Goal: Task Accomplishment & Management: Manage account settings

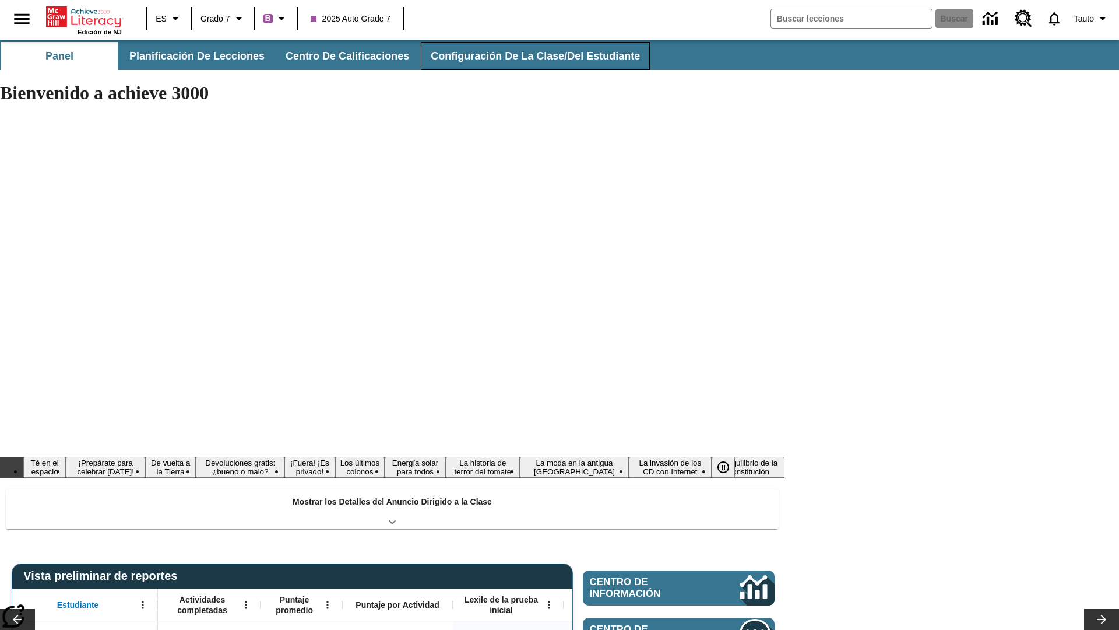
click at [528, 56] on span "Configuración de la clase/del estudiante" at bounding box center [535, 56] width 209 height 13
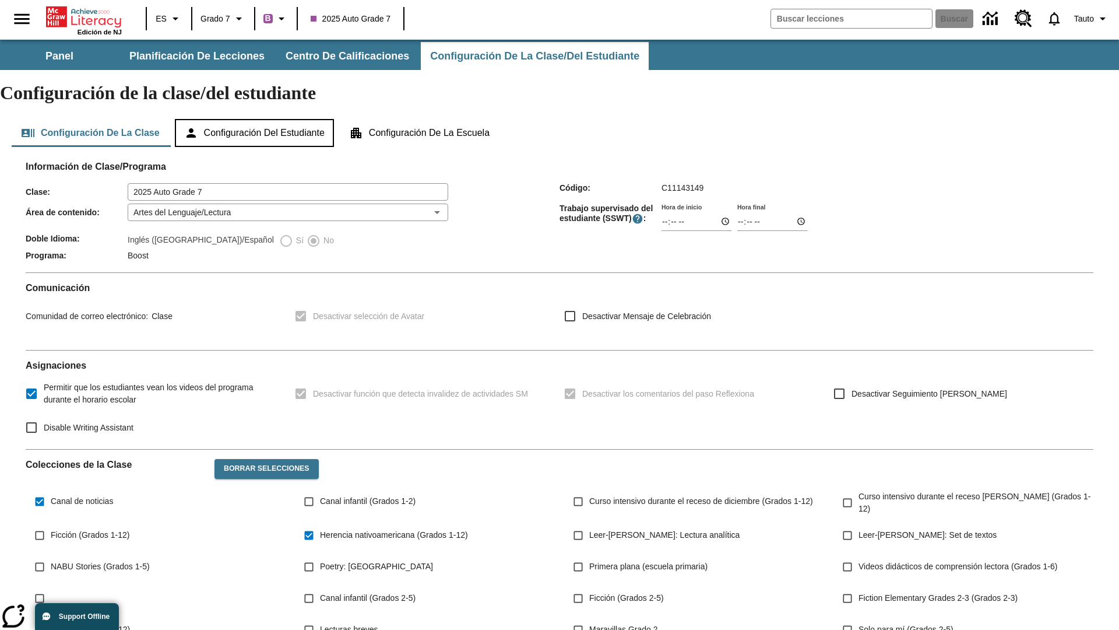
click at [260, 119] on button "Configuración del estudiante" at bounding box center [254, 133] width 159 height 28
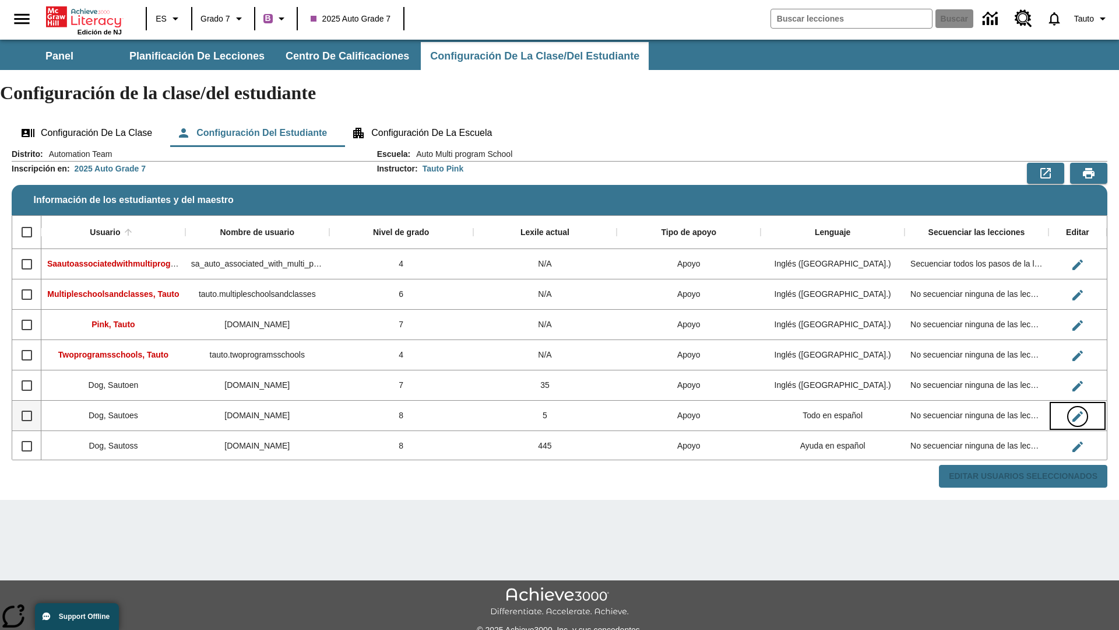
click at [1077, 411] on icon "Editar Usuario" at bounding box center [1077, 416] width 10 height 10
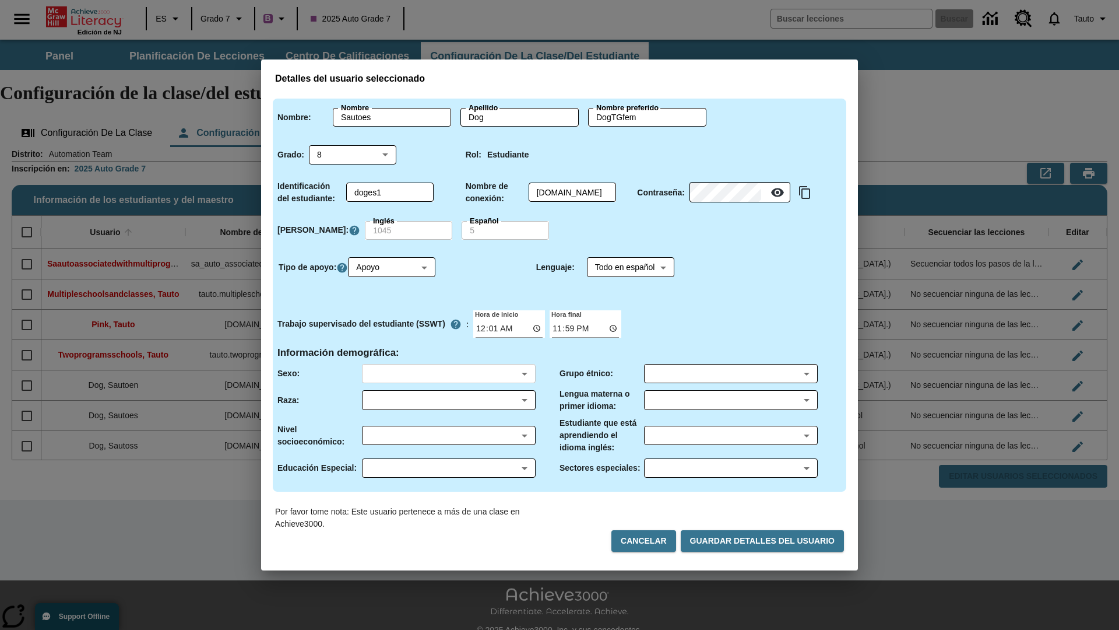
click at [448, 373] on body "Saltar al contenido principal Edición de NJ ES Grado 7 B 2025 Auto Grade 7 Busc…" at bounding box center [559, 348] width 1119 height 616
click at [448, 400] on body "Saltar al contenido principal Edición de NJ ES Grado 7 B 2025 Auto Grade 7 Busc…" at bounding box center [559, 348] width 1119 height 616
click at [448, 435] on body "Saltar al contenido principal Edición de NJ ES Grado 7 B 2025 Auto Grade 7 Busc…" at bounding box center [559, 348] width 1119 height 616
click at [448, 467] on body "Saltar al contenido principal Edición de NJ ES Grado 7 B 2025 Auto Grade 7 Busc…" at bounding box center [559, 348] width 1119 height 616
click at [730, 373] on body "Saltar al contenido principal Edición de NJ ES Grado 7 B 2025 Auto Grade 7 Busc…" at bounding box center [559, 348] width 1119 height 616
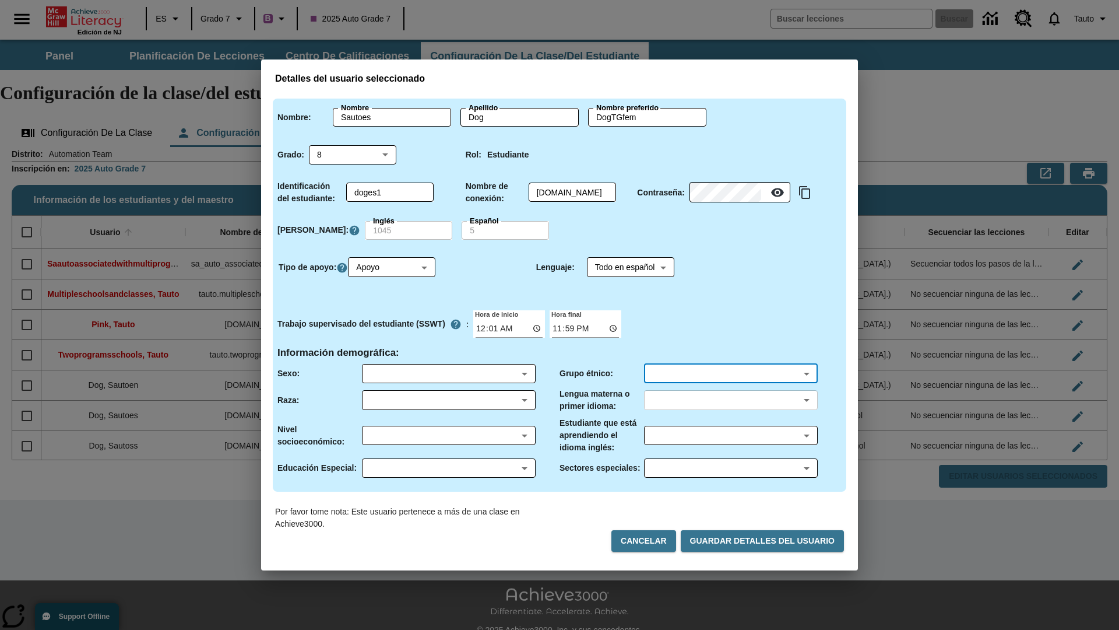
click at [730, 400] on body "Saltar al contenido principal Edición de NJ ES Grado 7 B 2025 Auto Grade 7 Busc…" at bounding box center [559, 348] width 1119 height 616
click at [730, 435] on body "Saltar al contenido principal Edición de NJ ES Grado 7 B 2025 Auto Grade 7 Busc…" at bounding box center [559, 348] width 1119 height 616
click at [730, 467] on body "Saltar al contenido principal Edición de NJ ES Grado 7 B 2025 Auto Grade 7 Busc…" at bounding box center [559, 348] width 1119 height 616
